Goal: Task Accomplishment & Management: Use online tool/utility

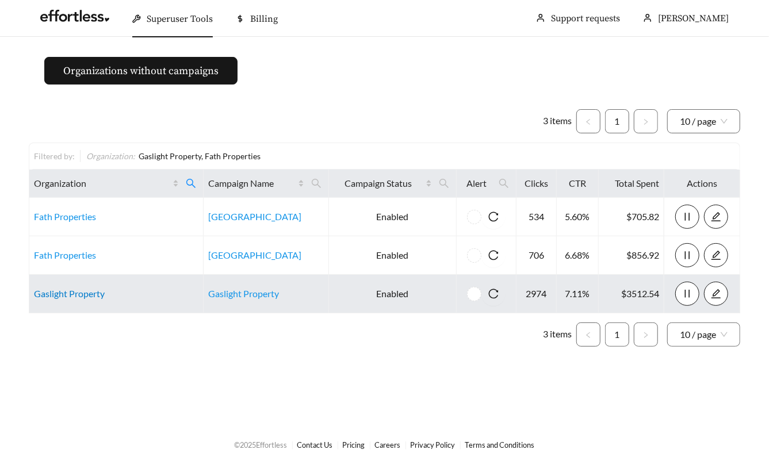
click at [72, 291] on link "Gaslight Property" at bounding box center [69, 293] width 71 height 11
click at [50, 292] on link "Gaslight Property" at bounding box center [69, 293] width 71 height 11
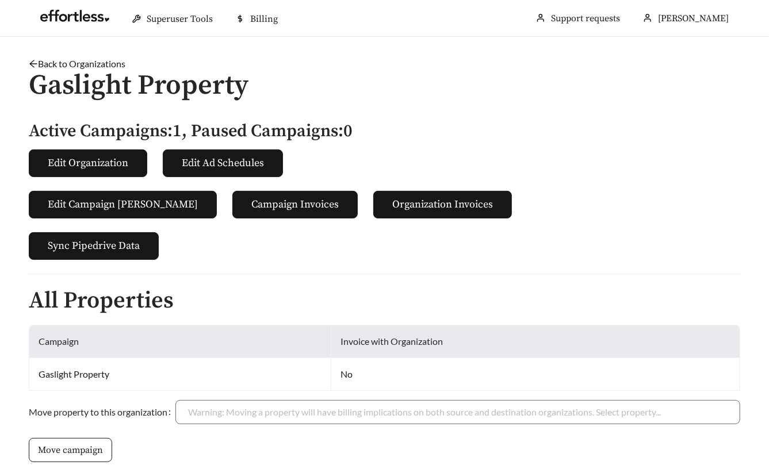
scroll to position [284, 0]
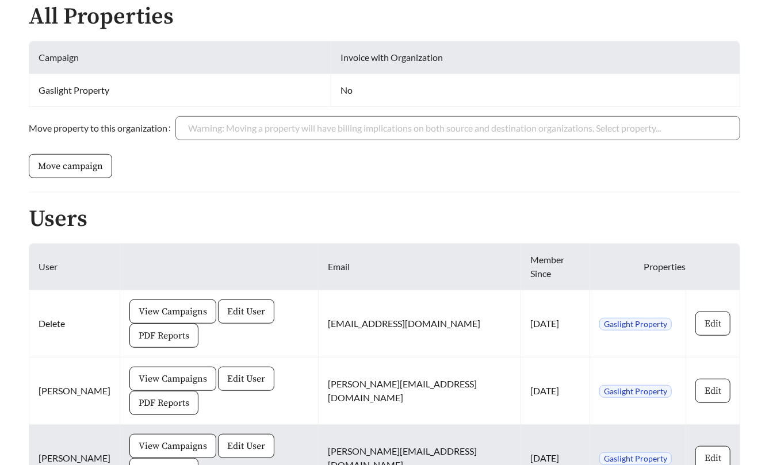
click at [189, 464] on span "PDF Reports" at bounding box center [164, 471] width 51 height 14
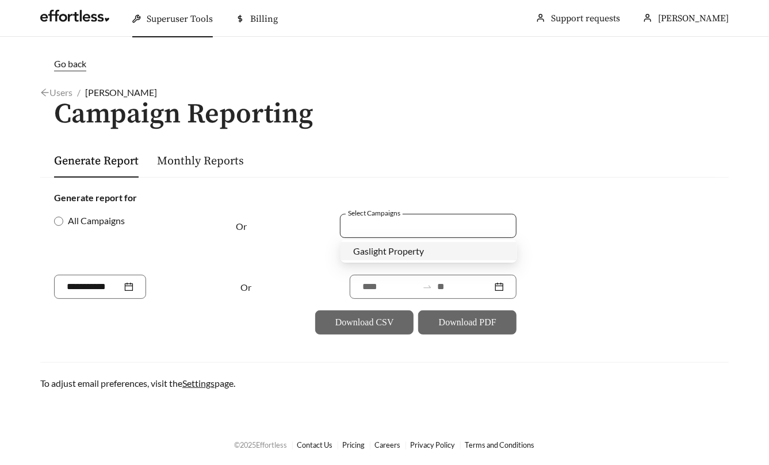
click at [386, 234] on div at bounding box center [428, 226] width 177 height 24
click at [383, 247] on span "Gaslight Property" at bounding box center [388, 251] width 71 height 11
click at [303, 263] on div "Or" at bounding box center [274, 244] width 77 height 61
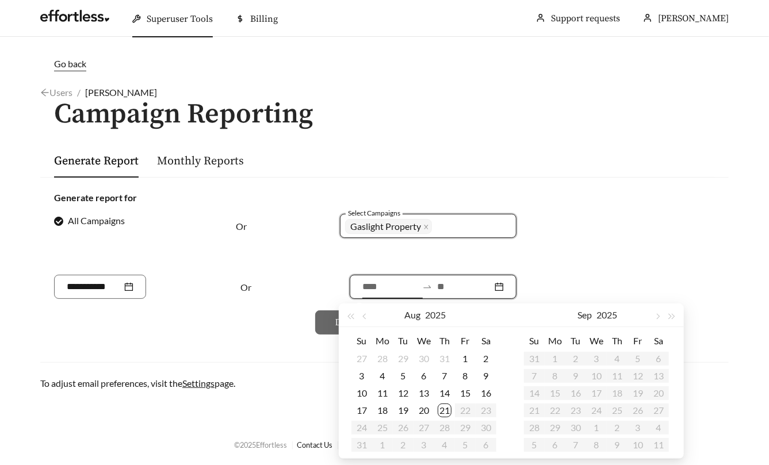
click at [372, 284] on input at bounding box center [389, 287] width 55 height 14
click at [367, 314] on button "button" at bounding box center [365, 315] width 15 height 23
type input "**********"
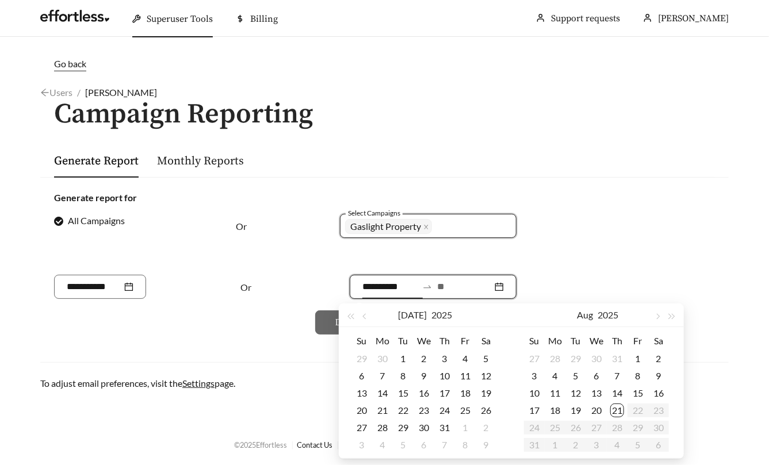
type input "**********"
click at [420, 410] on div "23" at bounding box center [424, 411] width 14 height 14
type input "**********"
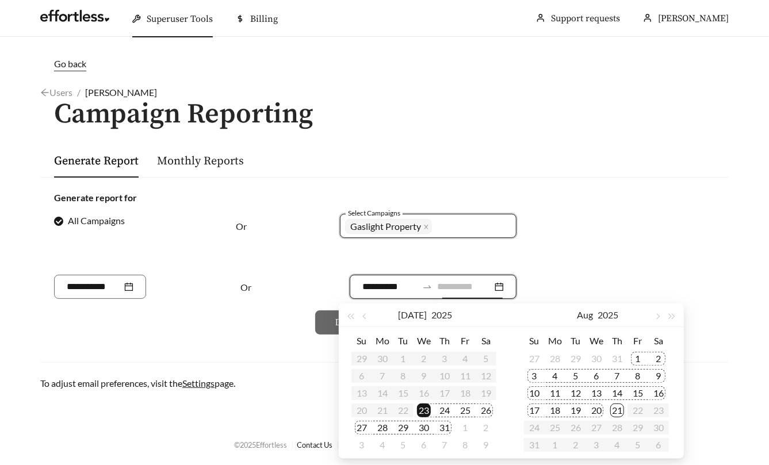
click at [597, 411] on div "20" at bounding box center [597, 411] width 14 height 14
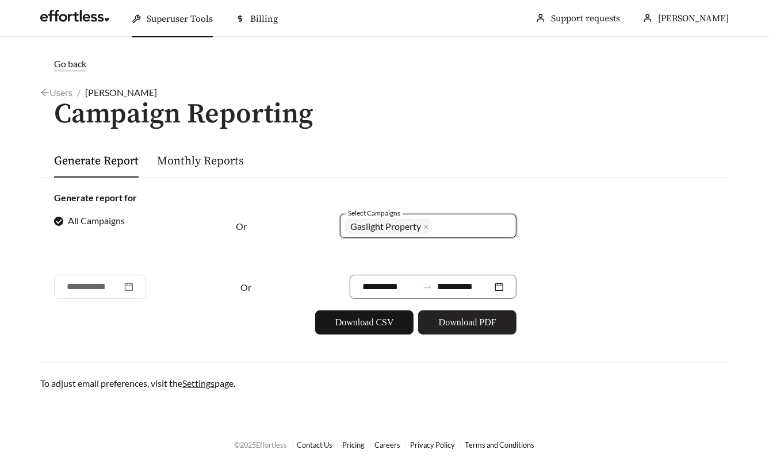
click at [452, 326] on span "Download PDF" at bounding box center [468, 323] width 58 height 14
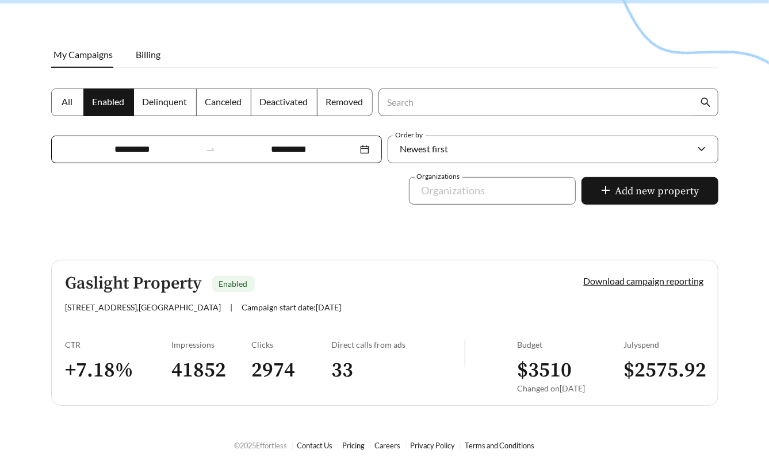
scroll to position [138, 0]
click at [137, 355] on div "CTR + 7.18 %" at bounding box center [119, 371] width 106 height 62
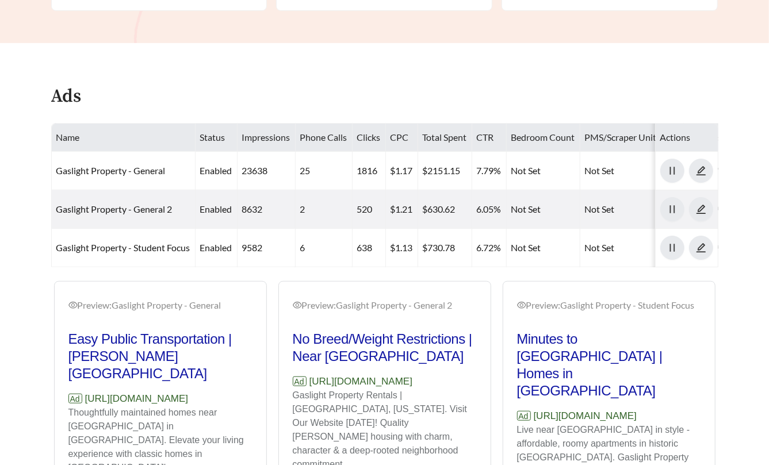
scroll to position [505, 0]
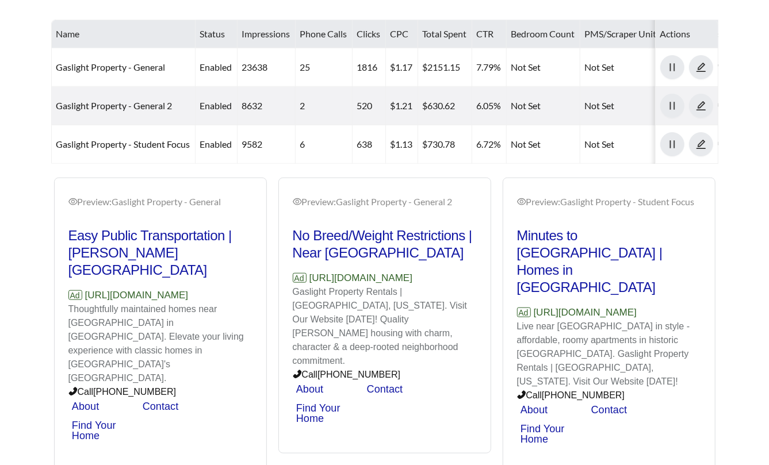
drag, startPoint x: 236, startPoint y: 273, endPoint x: 86, endPoint y: 276, distance: 150.2
click at [86, 288] on p "Ad https://www.gaslightproperty.com" at bounding box center [160, 295] width 184 height 15
copy p "[URL][DOMAIN_NAME]"
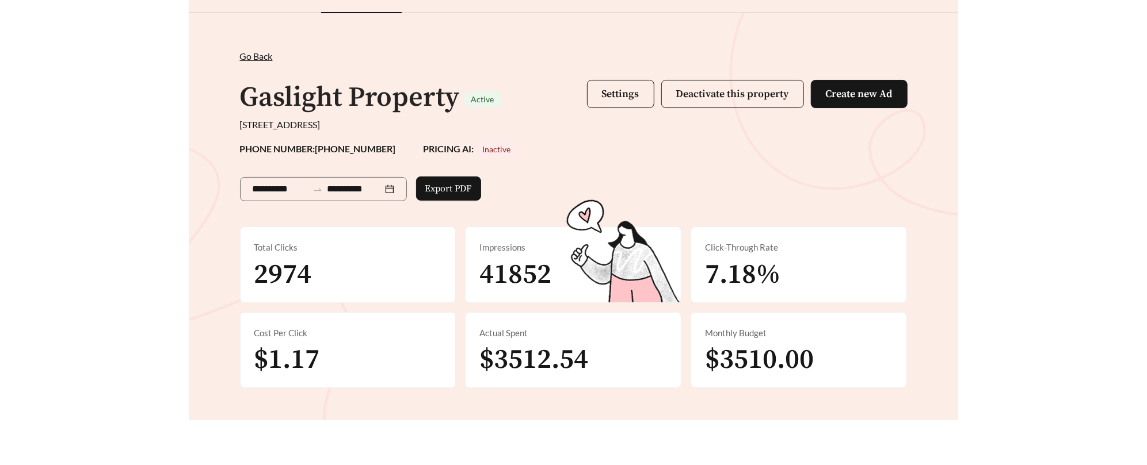
scroll to position [0, 0]
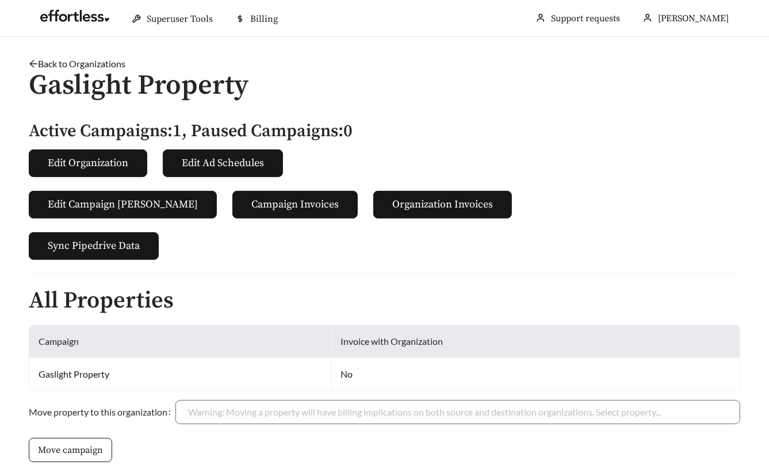
scroll to position [284, 0]
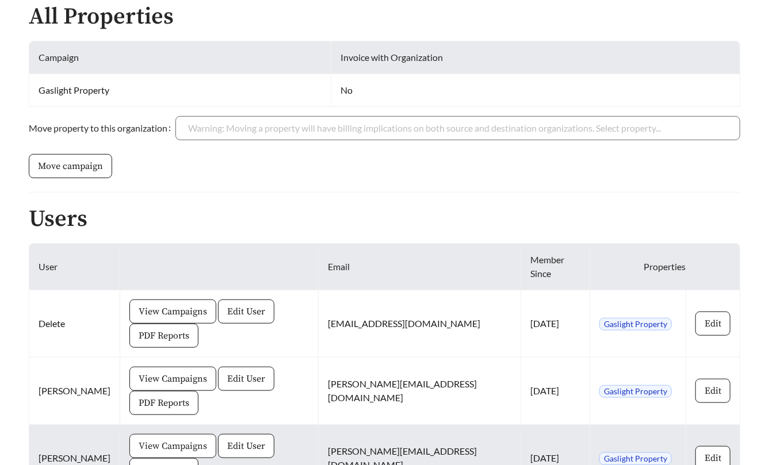
click at [158, 440] on span "View Campaigns" at bounding box center [173, 447] width 68 height 14
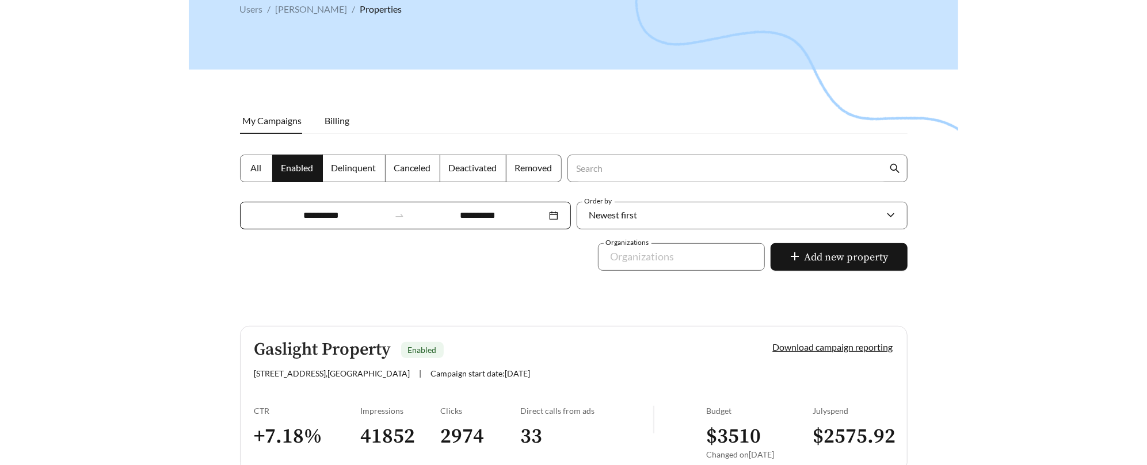
scroll to position [81, 0]
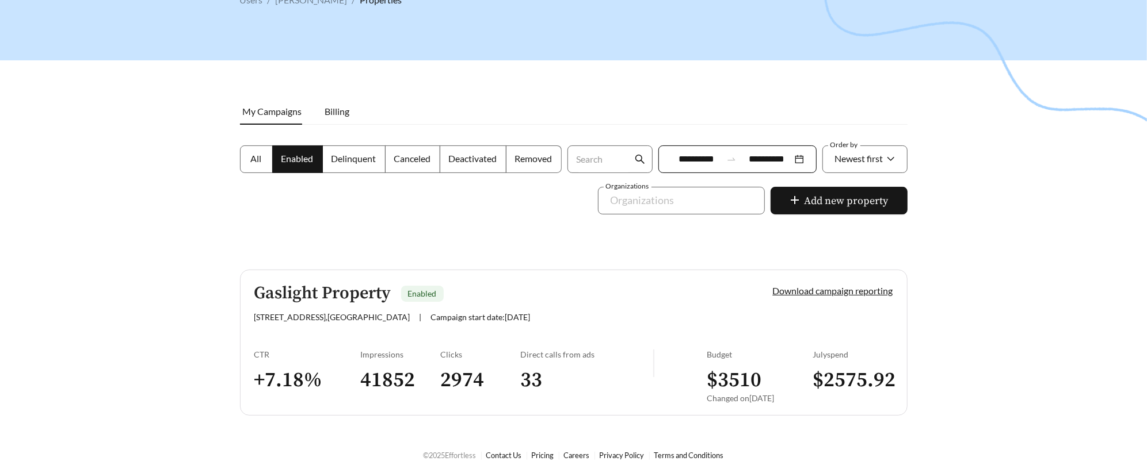
click at [349, 359] on div "CTR + 7.18 %" at bounding box center [307, 381] width 106 height 62
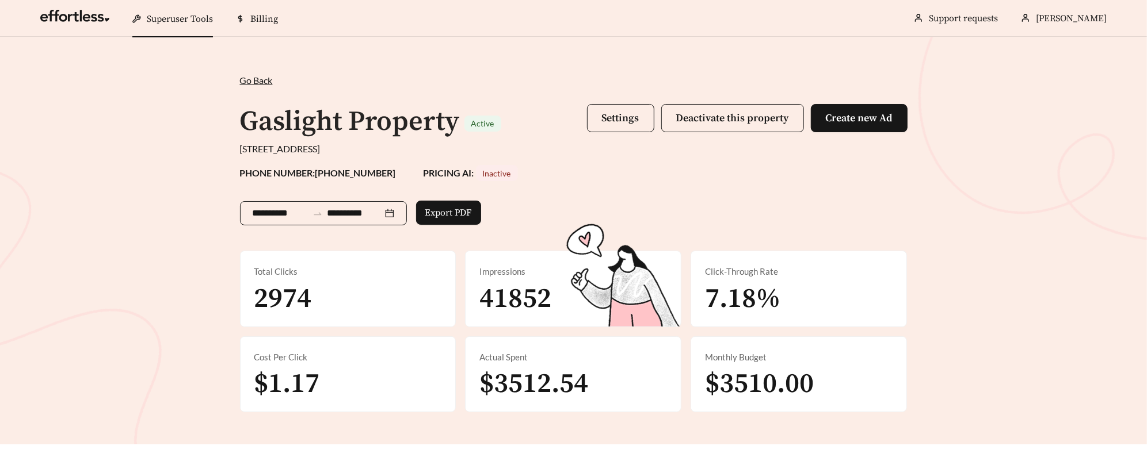
click at [357, 205] on div "**********" at bounding box center [323, 213] width 167 height 24
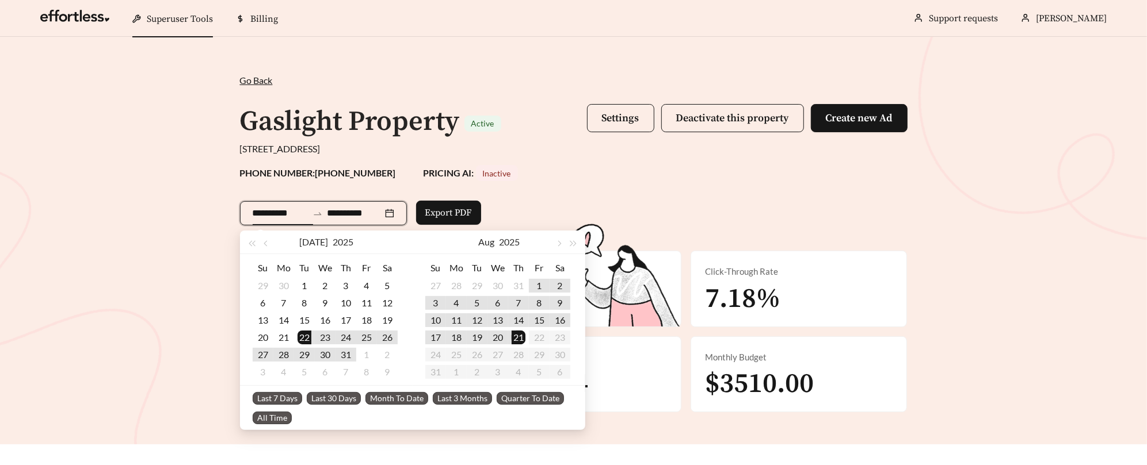
click at [582, 172] on div "PHONE NUMBER: 513-861-6000 PRICING AI: Inactive" at bounding box center [573, 173] width 667 height 16
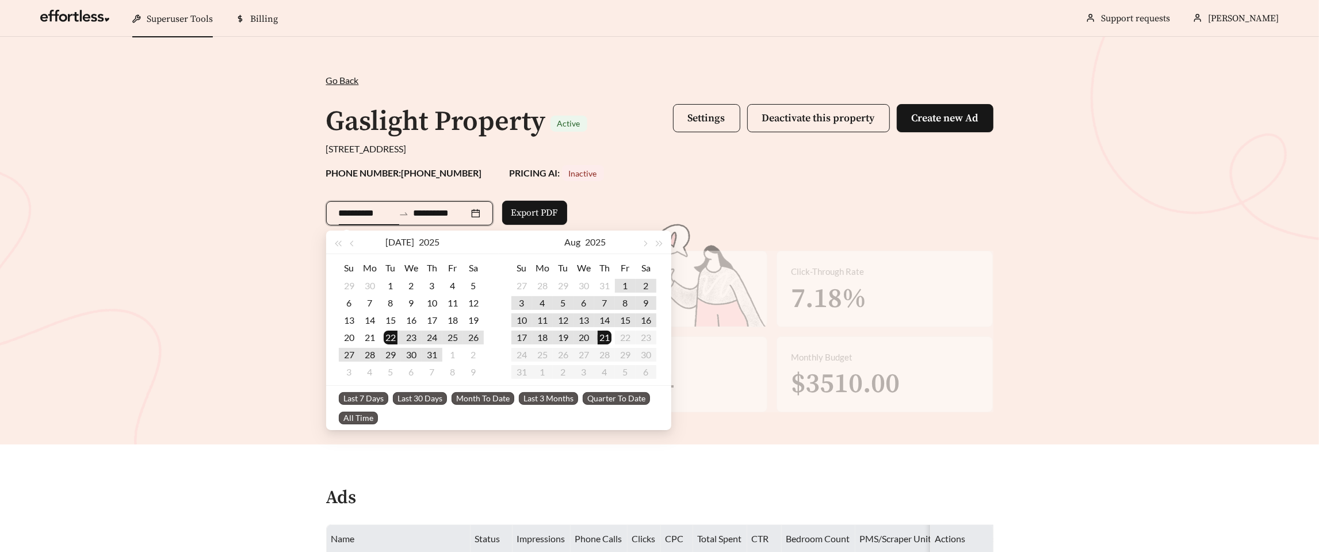
click at [387, 216] on input "**********" at bounding box center [366, 214] width 55 height 14
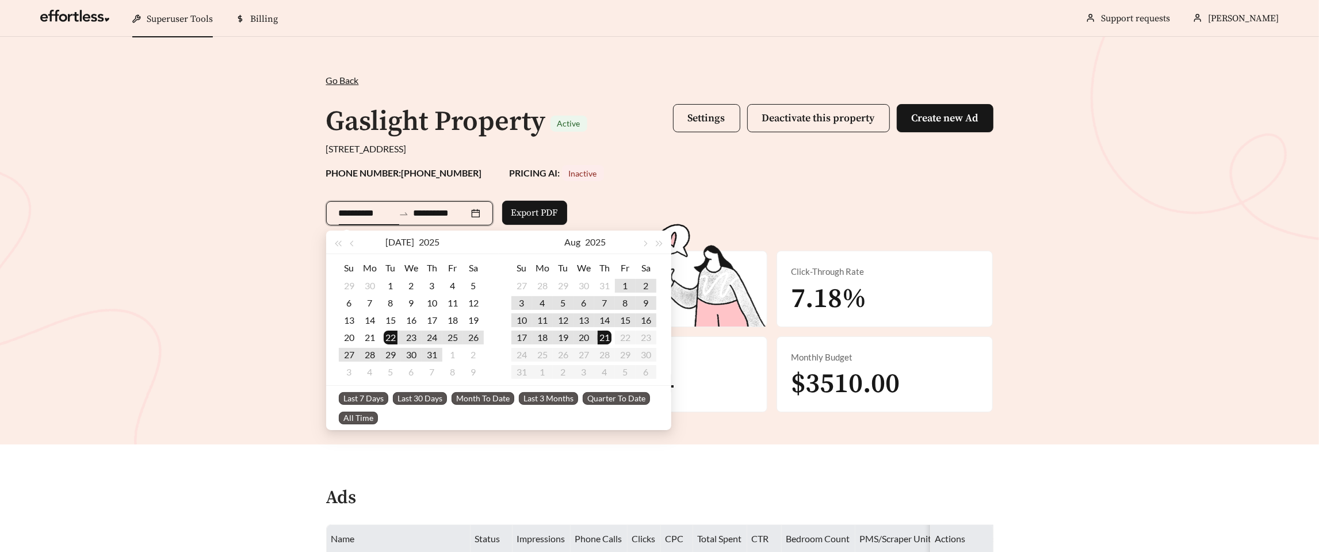
click at [437, 402] on span "Last 30 Days" at bounding box center [420, 398] width 54 height 13
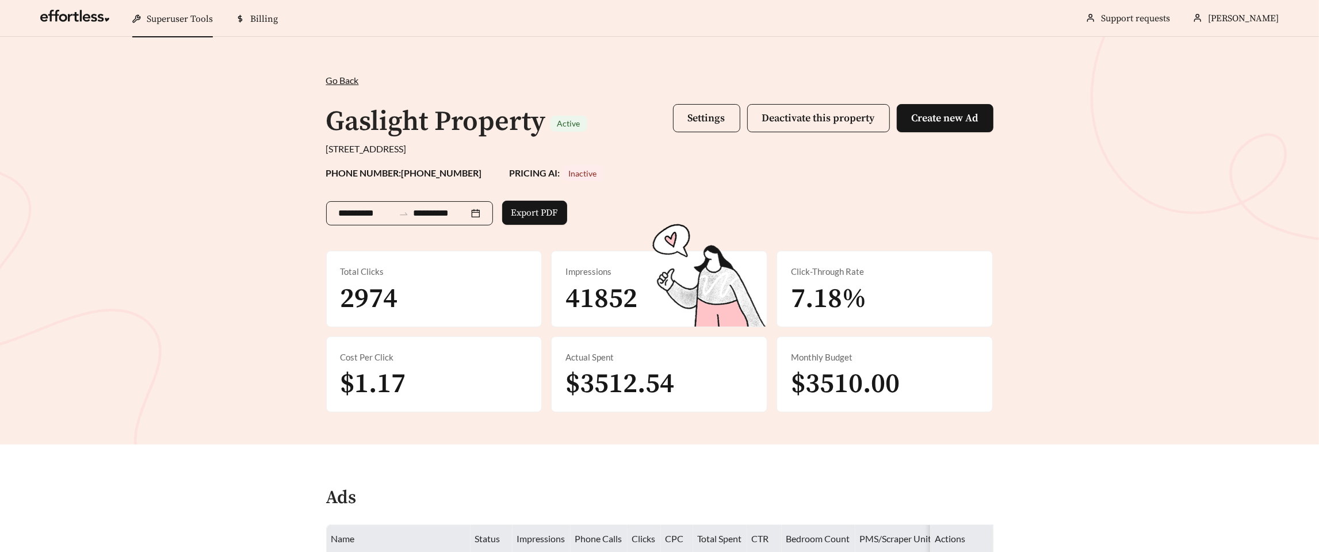
click at [361, 205] on div "**********" at bounding box center [409, 213] width 167 height 24
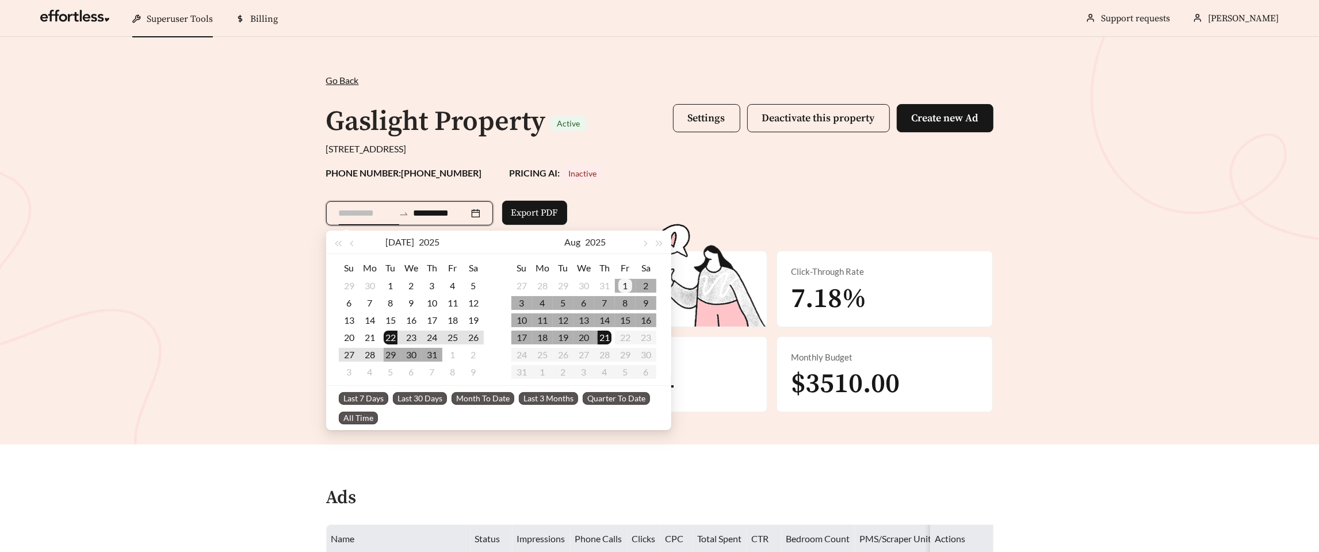
type input "**********"
click at [627, 285] on div "1" at bounding box center [626, 286] width 14 height 14
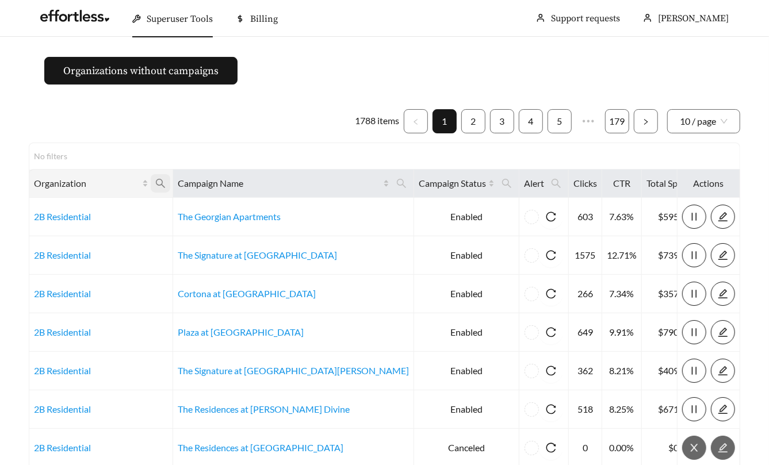
click at [166, 185] on icon "search" at bounding box center [160, 183] width 10 height 10
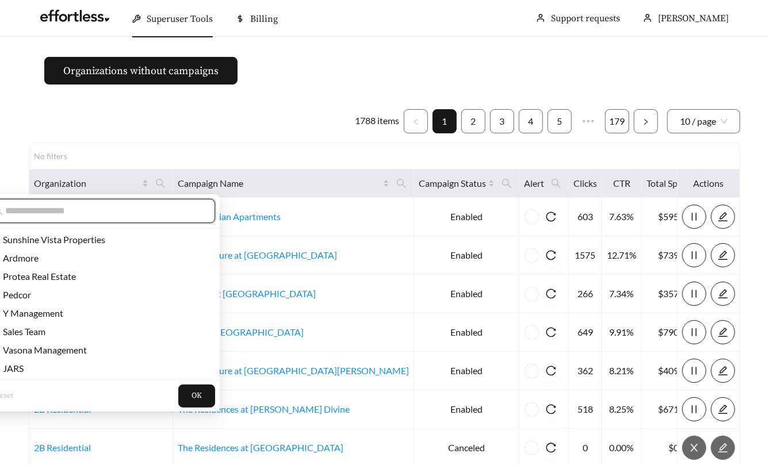
click at [147, 212] on input "text" at bounding box center [103, 211] width 197 height 14
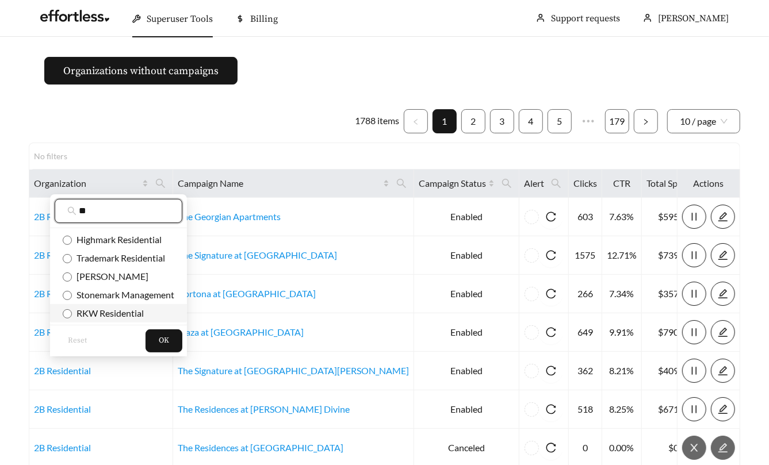
type input "**"
click at [110, 318] on span "RKW Residential" at bounding box center [108, 313] width 72 height 11
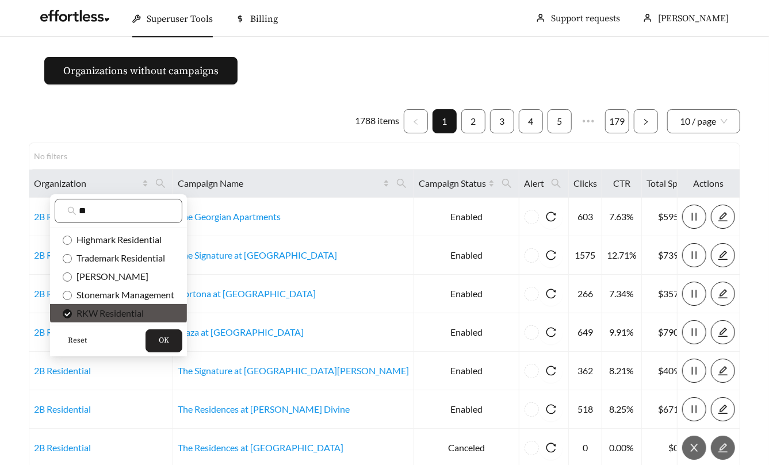
click at [165, 335] on span "OK" at bounding box center [164, 341] width 10 height 12
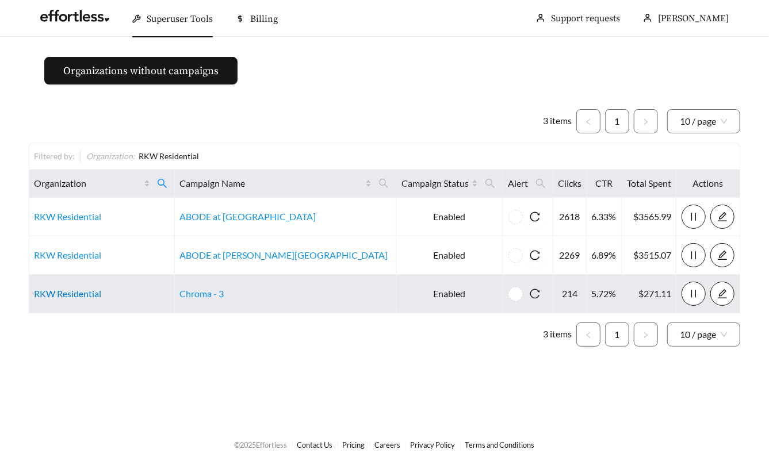
click at [47, 297] on link "RKW Residential" at bounding box center [67, 293] width 67 height 11
click at [224, 292] on link "Chroma - 3" at bounding box center [202, 293] width 44 height 11
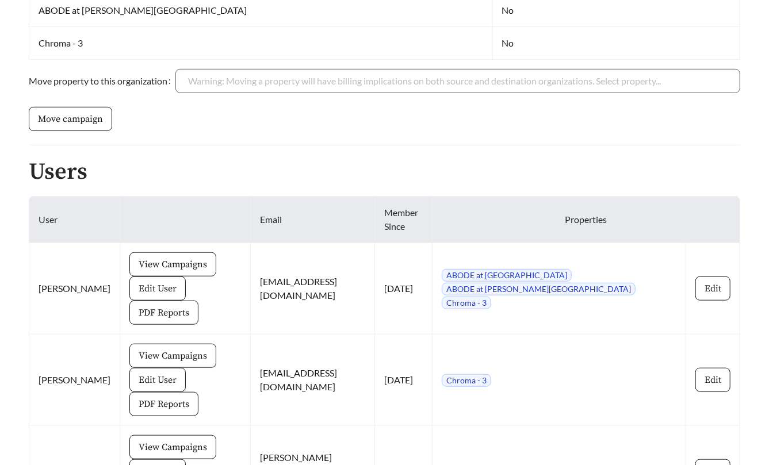
scroll to position [436, 0]
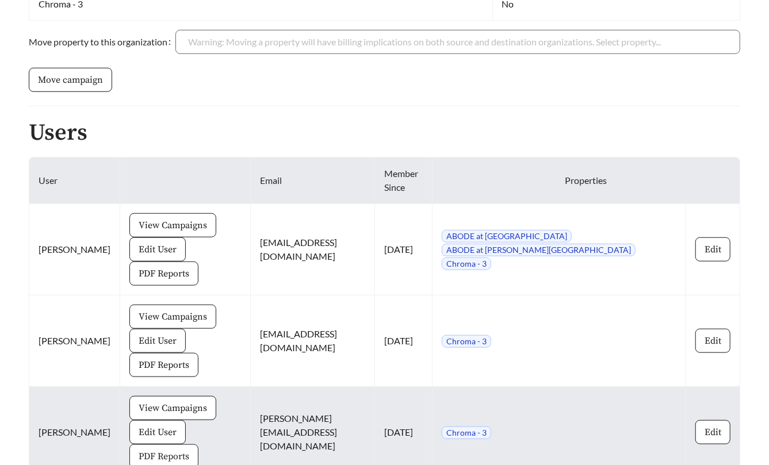
click at [171, 450] on span "PDF Reports" at bounding box center [164, 457] width 51 height 14
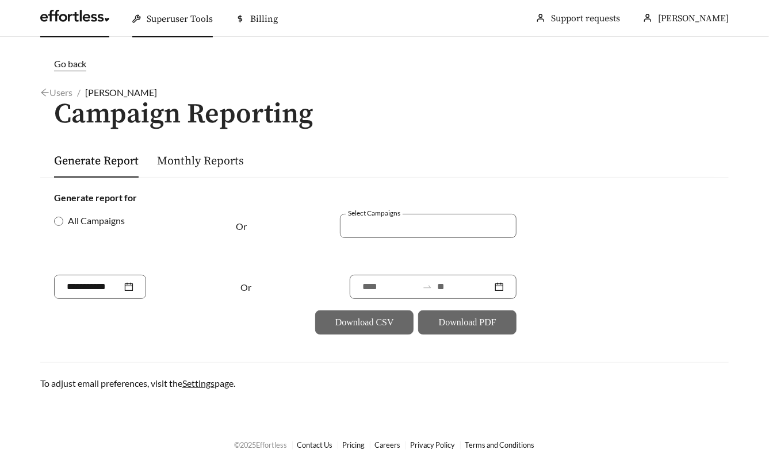
scroll to position [436, 0]
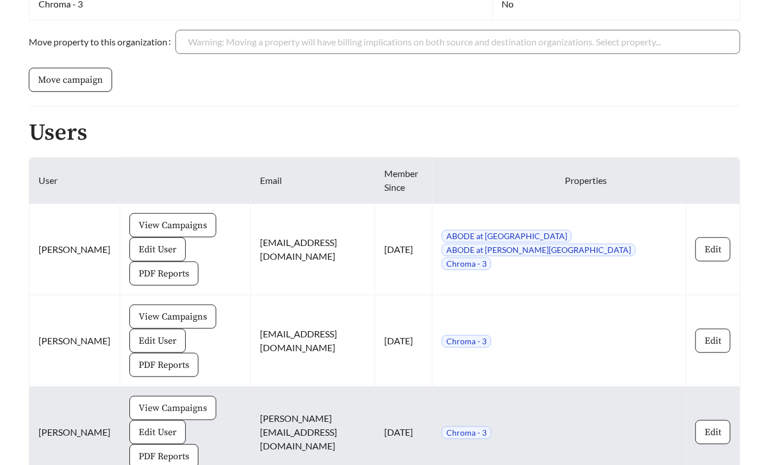
click at [139, 402] on span "View Campaigns" at bounding box center [173, 409] width 68 height 14
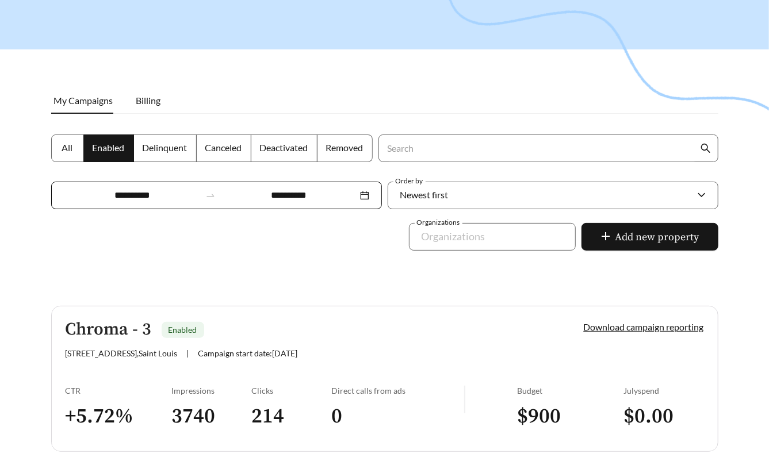
scroll to position [94, 0]
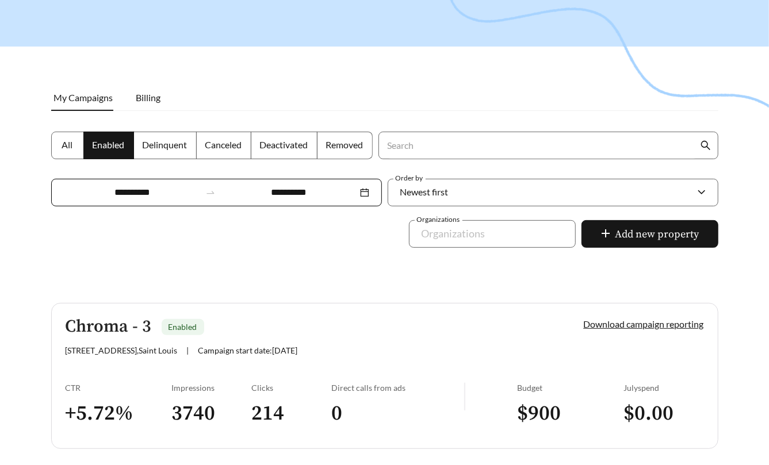
scroll to position [436, 0]
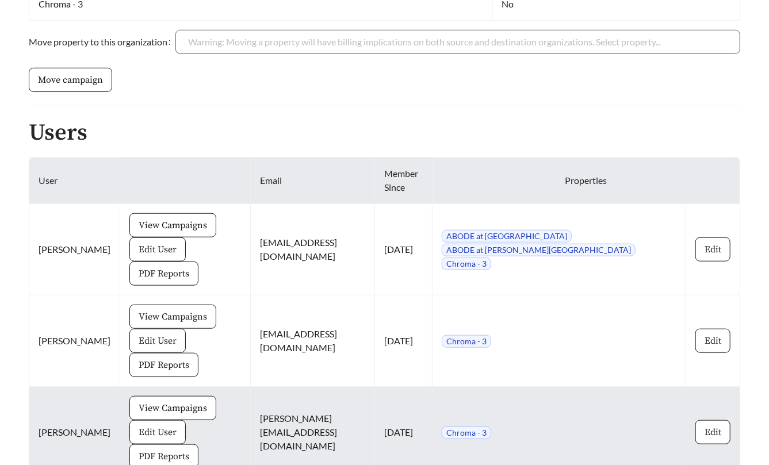
click at [170, 450] on span "PDF Reports" at bounding box center [164, 457] width 51 height 14
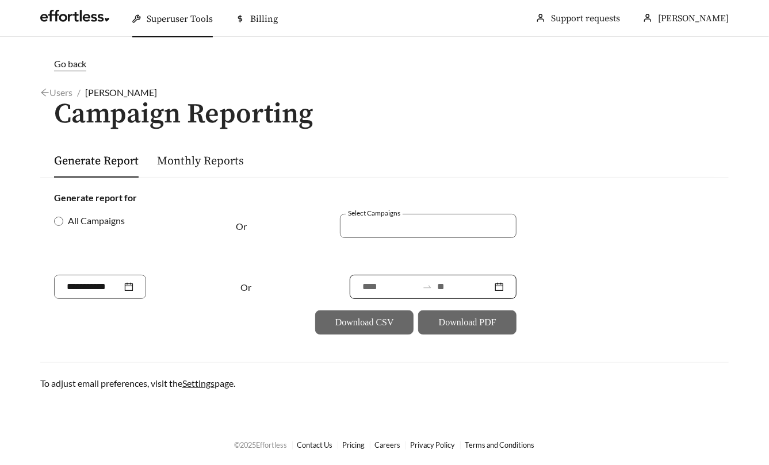
click at [382, 287] on input at bounding box center [389, 287] width 55 height 14
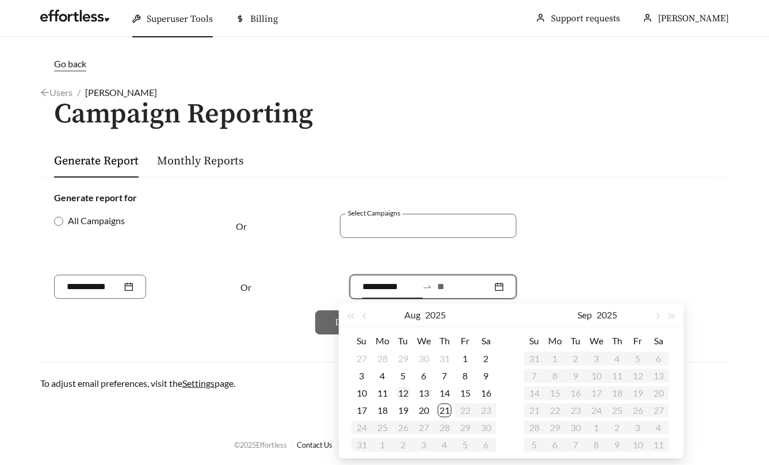
type input "**********"
click at [406, 398] on div "12" at bounding box center [403, 394] width 14 height 14
type input "**********"
click at [450, 413] on div "21" at bounding box center [445, 411] width 14 height 14
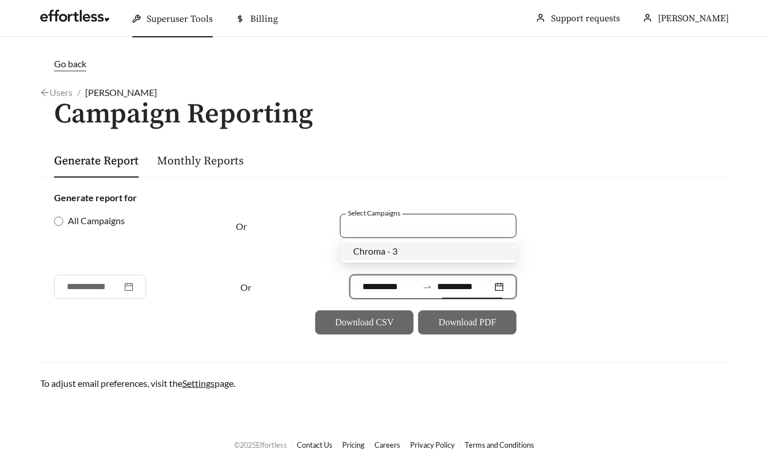
click at [396, 215] on div at bounding box center [428, 226] width 177 height 24
click at [395, 252] on span "Chroma - 3" at bounding box center [375, 251] width 44 height 11
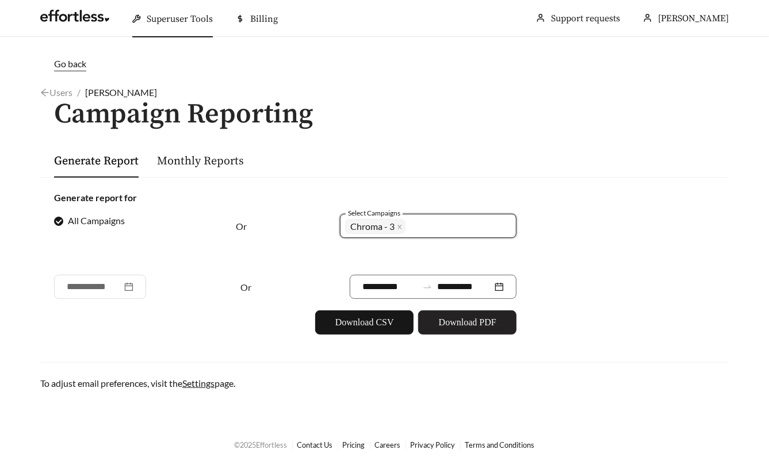
click at [468, 326] on span "Download PDF" at bounding box center [468, 323] width 58 height 14
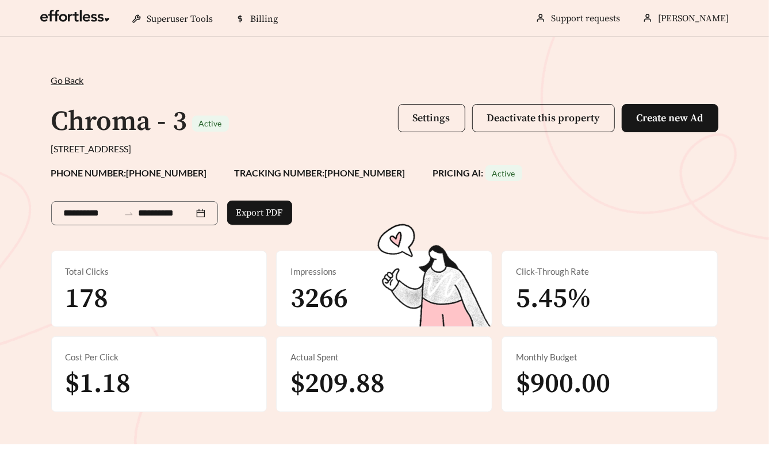
click at [432, 116] on span "Settings" at bounding box center [431, 118] width 37 height 13
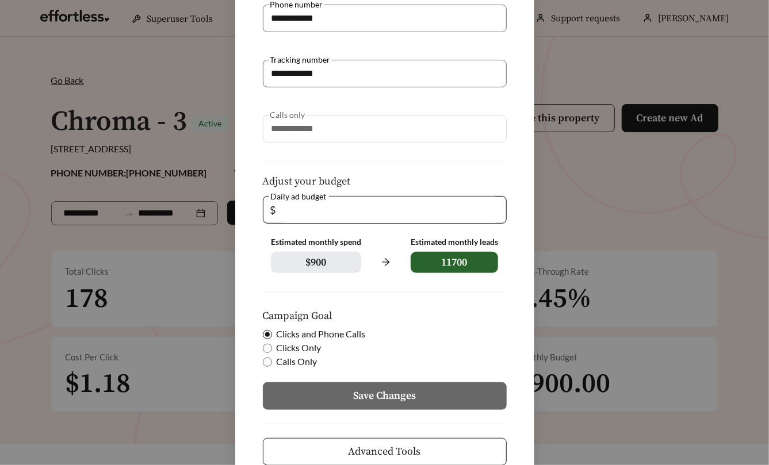
scroll to position [185, 0]
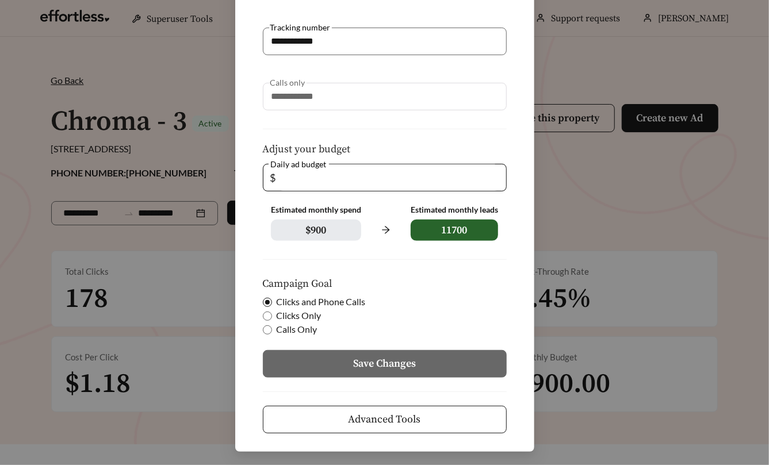
click at [417, 412] on span "Advanced Tools" at bounding box center [385, 420] width 72 height 16
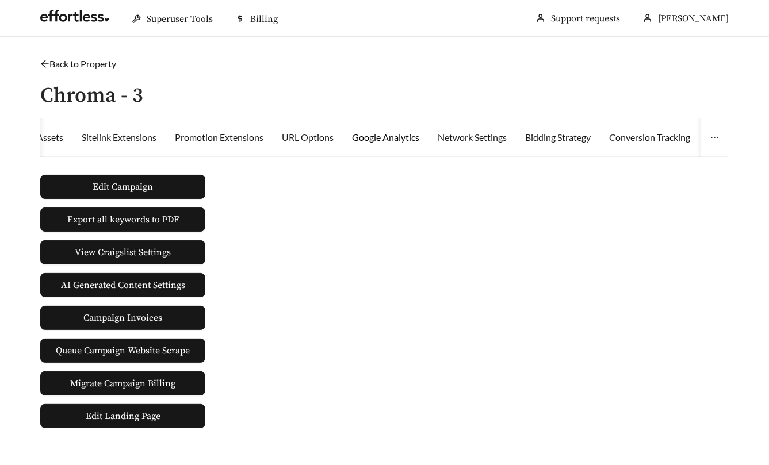
click at [391, 139] on div "Google Analytics" at bounding box center [385, 138] width 67 height 14
